Goal: Find specific page/section: Find specific page/section

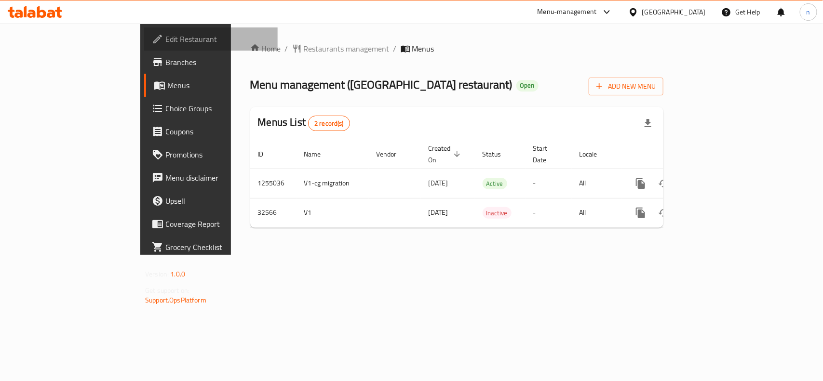
click at [165, 37] on span "Edit Restaurant" at bounding box center [217, 39] width 105 height 12
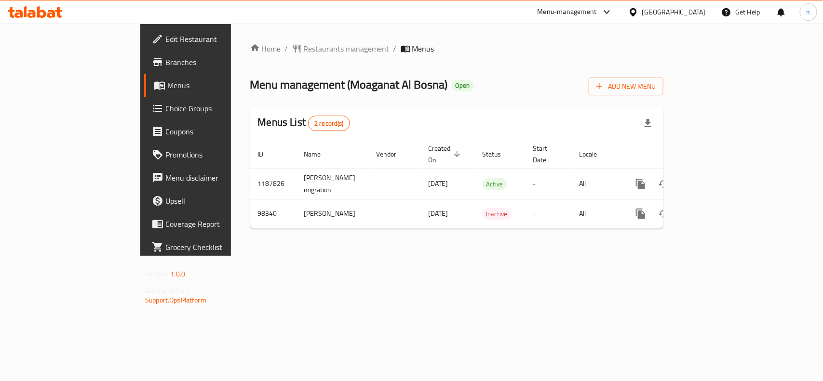
click at [165, 37] on span "Edit Restaurant" at bounding box center [217, 39] width 105 height 12
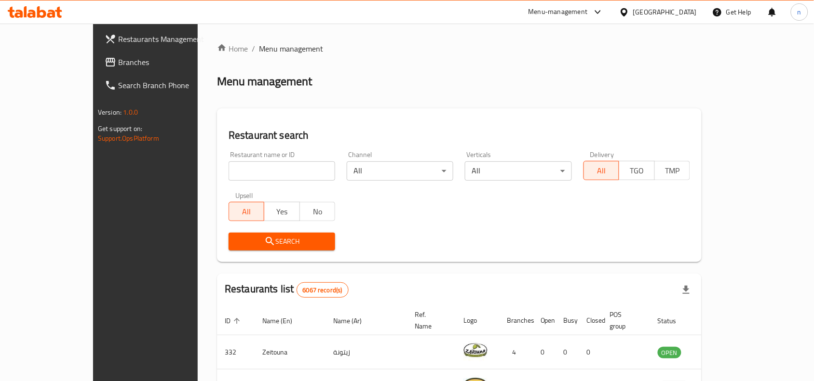
click at [588, 8] on div "Menu-management" at bounding box center [557, 12] width 59 height 12
click at [532, 68] on div "Global Quality Control Center" at bounding box center [551, 65] width 84 height 11
